Goal: Information Seeking & Learning: Check status

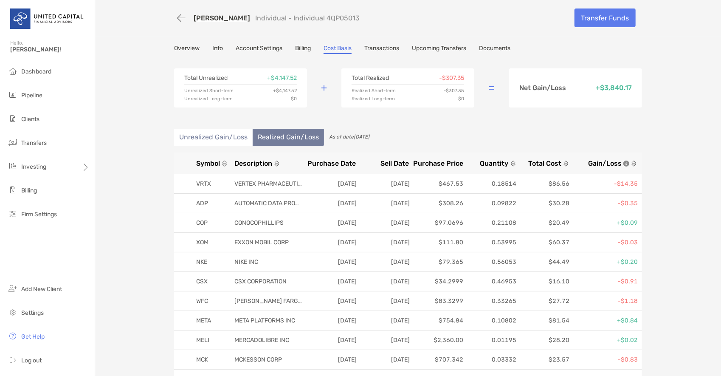
drag, startPoint x: 314, startPoint y: 16, endPoint x: 347, endPoint y: 19, distance: 32.8
click at [347, 19] on div "Thomas Magee Individual - Individual 4QP05013" at bounding box center [371, 18] width 394 height 16
copy p "4QP05013"
click at [190, 49] on link "Overview" at bounding box center [186, 49] width 25 height 9
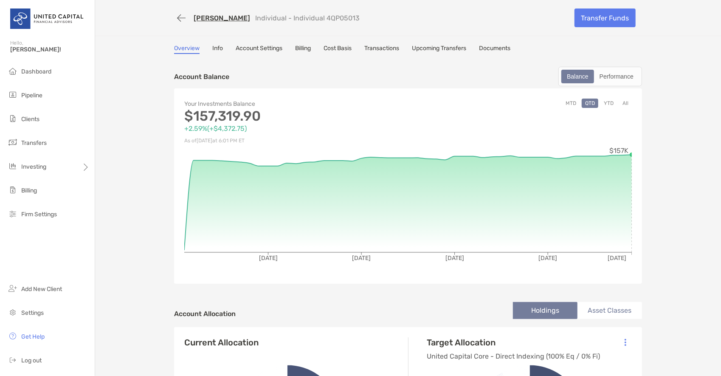
click at [226, 17] on link "[PERSON_NAME]" at bounding box center [222, 18] width 56 height 8
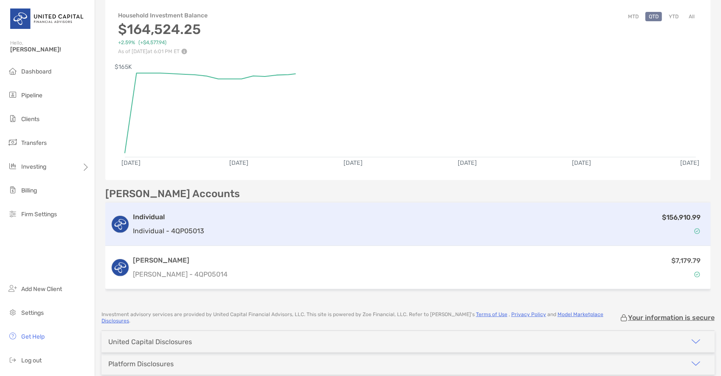
scroll to position [130, 0]
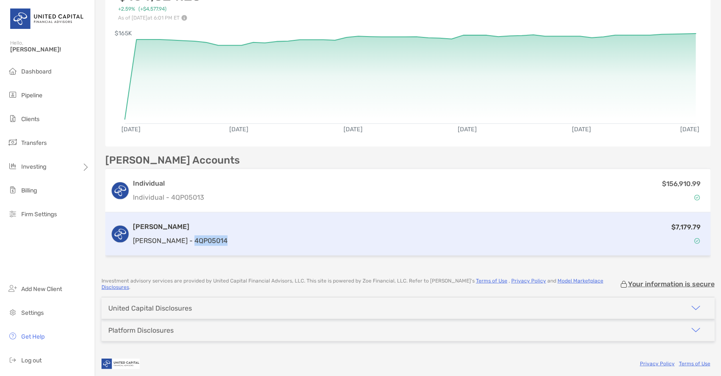
drag, startPoint x: 204, startPoint y: 241, endPoint x: 168, endPoint y: 241, distance: 35.7
click at [168, 241] on div "[PERSON_NAME] [PERSON_NAME] - 4QP05014 $7,179.79" at bounding box center [408, 233] width 606 height 43
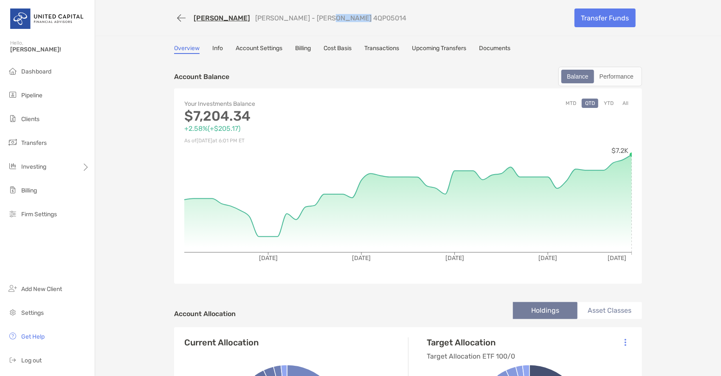
drag, startPoint x: 343, startPoint y: 17, endPoint x: 309, endPoint y: 20, distance: 34.1
click at [309, 20] on div "[PERSON_NAME] [PERSON_NAME] - [PERSON_NAME] 4QP05014" at bounding box center [371, 18] width 394 height 16
copy p "4QP05014"
